Goal: Task Accomplishment & Management: Use online tool/utility

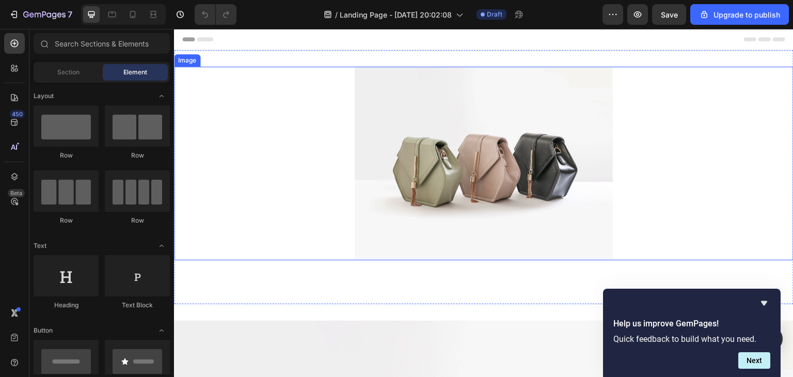
click at [435, 133] on img at bounding box center [484, 164] width 258 height 194
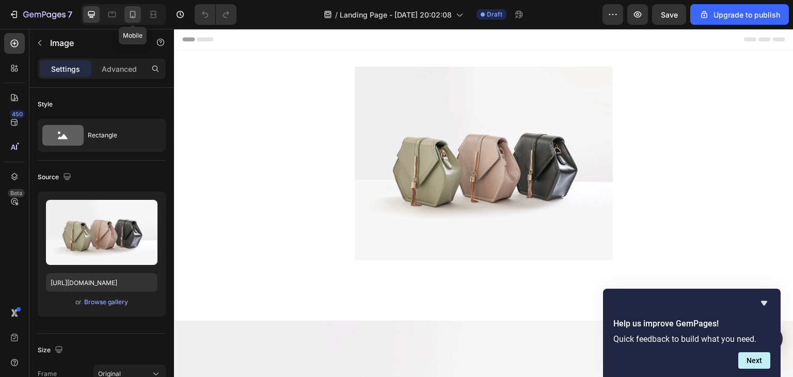
click at [134, 18] on icon at bounding box center [132, 14] width 10 height 10
type input "https://cdn.shopify.com/s/files/1/0964/6184/8866/files/gempages_585348323934732…"
